Goal: Task Accomplishment & Management: Use online tool/utility

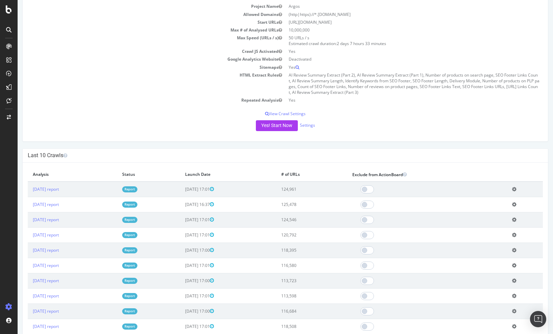
scroll to position [85, 0]
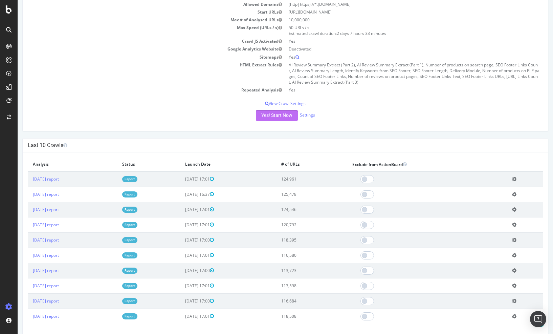
click at [281, 119] on button "Yes! Start Now" at bounding box center [277, 115] width 42 height 11
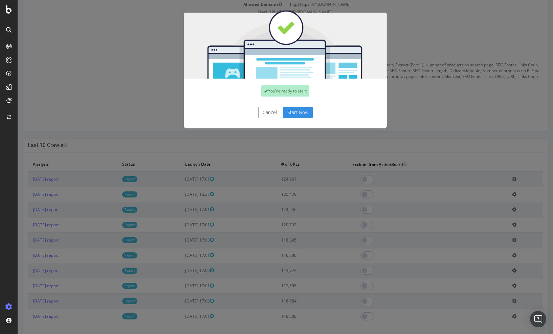
click at [297, 114] on button "Start Now" at bounding box center [298, 113] width 30 height 12
